Goal: Task Accomplishment & Management: Manage account settings

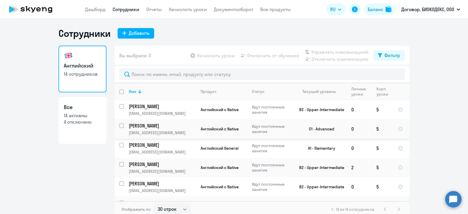
select select "30"
click at [90, 8] on link "Дашборд" at bounding box center [95, 9] width 20 height 6
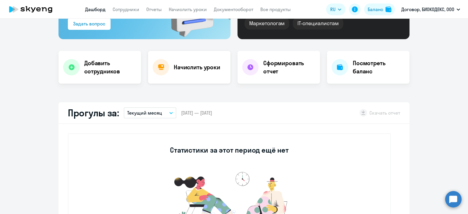
scroll to position [73, 0]
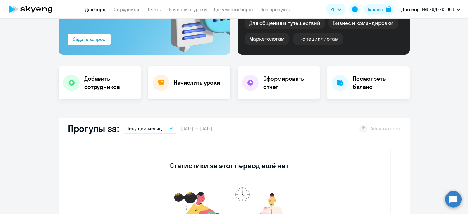
click at [167, 82] on div "Начислить уроки" at bounding box center [189, 82] width 82 height 33
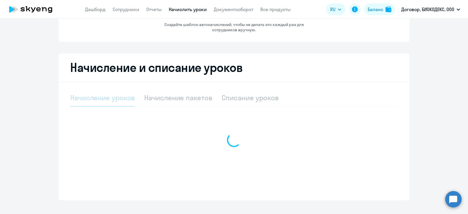
select select "10"
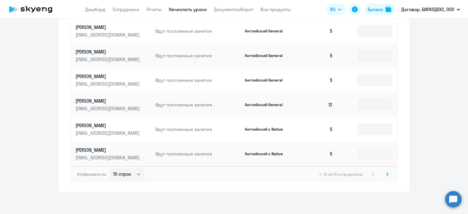
scroll to position [340, 0]
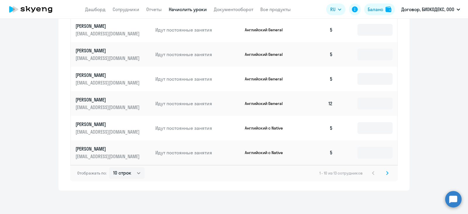
click at [386, 172] on icon at bounding box center [387, 173] width 2 height 4
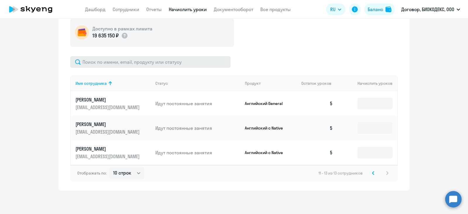
scroll to position [168, 0]
click at [374, 175] on svg-icon at bounding box center [373, 173] width 7 height 7
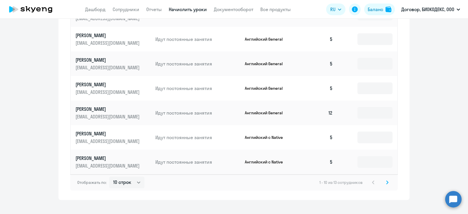
scroll to position [340, 0]
